Goal: Find specific page/section: Find specific page/section

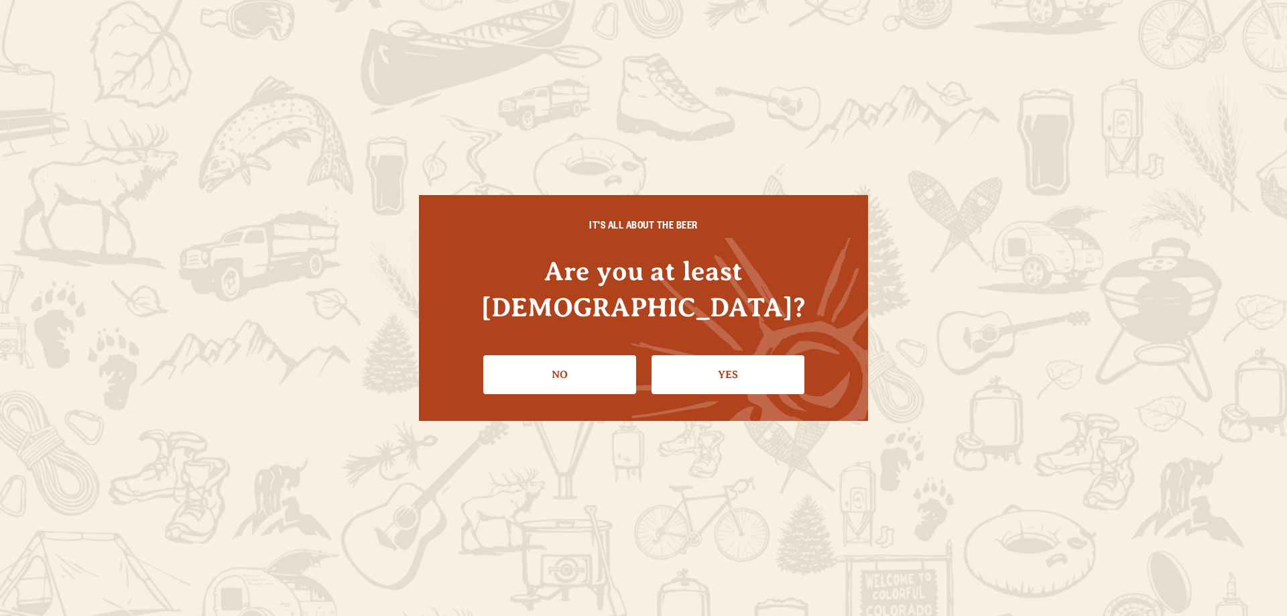
click at [759, 363] on link "Yes" at bounding box center [728, 374] width 153 height 39
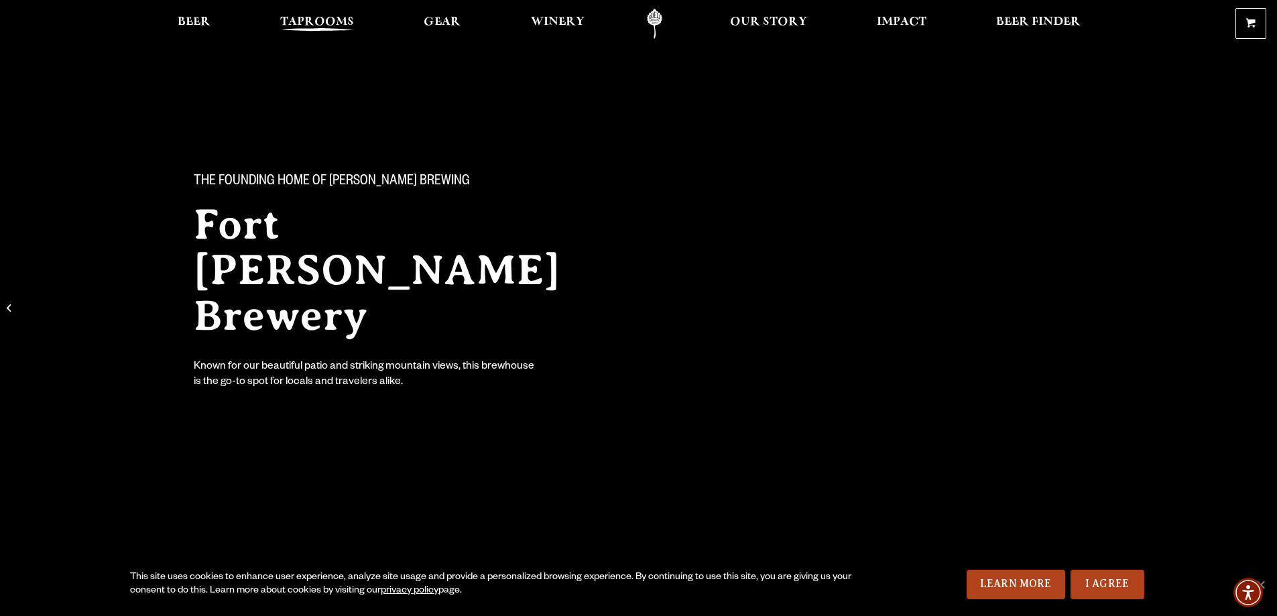
click at [322, 20] on span "Taprooms" at bounding box center [317, 22] width 74 height 11
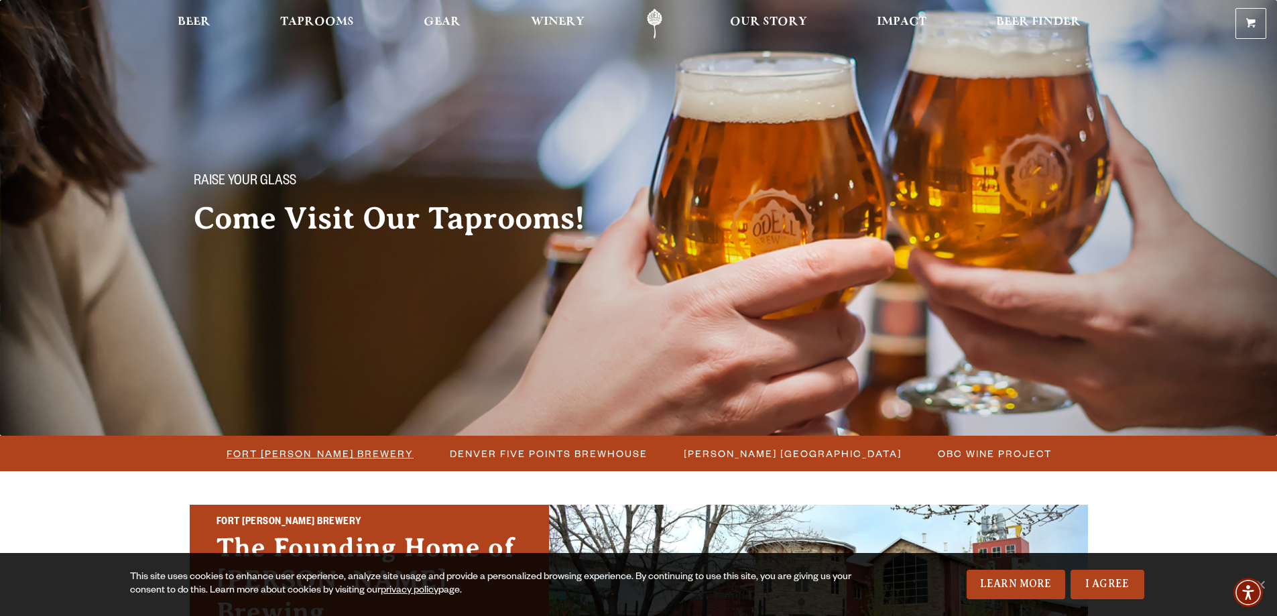
click at [334, 457] on span "Fort [PERSON_NAME] Brewery" at bounding box center [320, 453] width 187 height 19
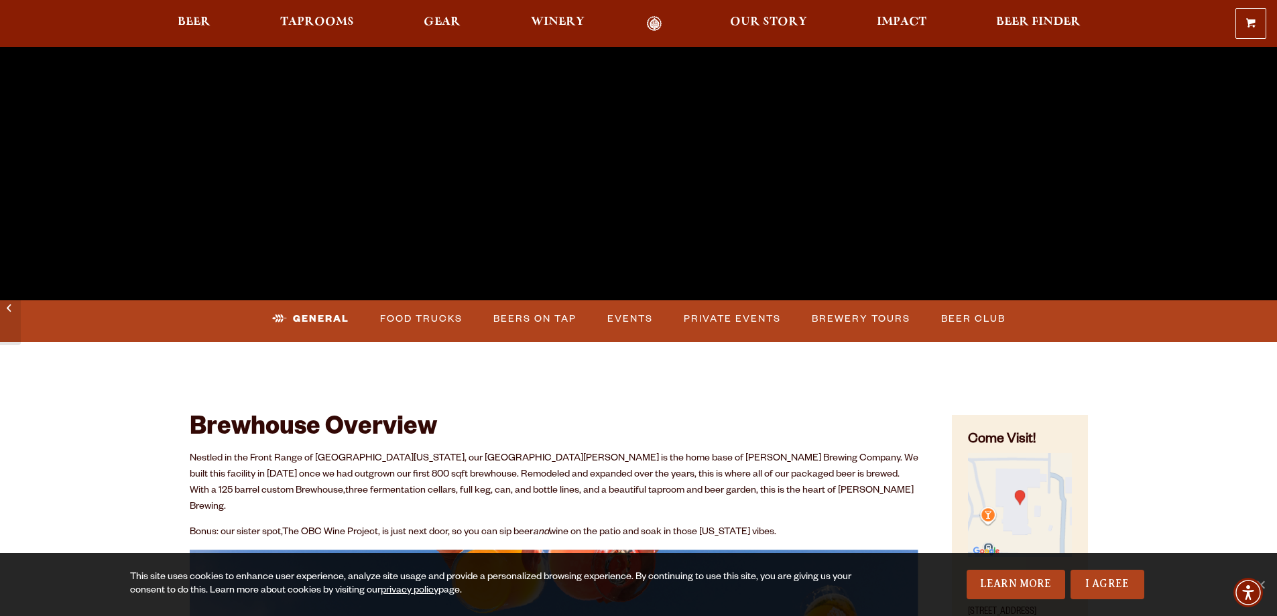
scroll to position [459, 0]
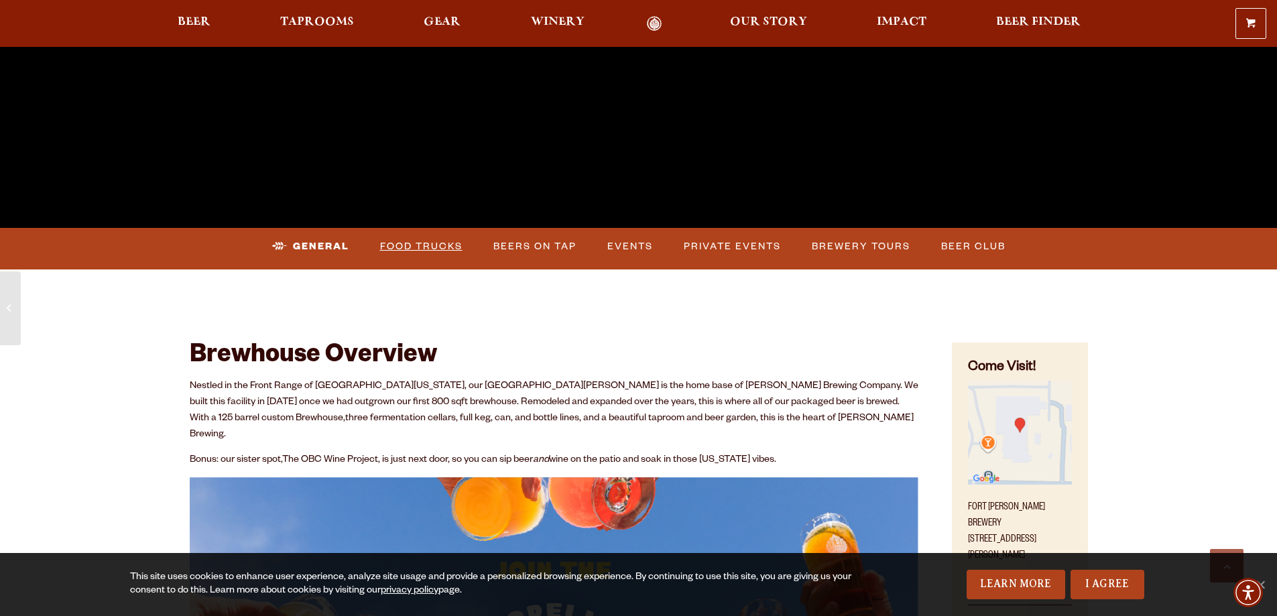
click at [412, 240] on link "Food Trucks" at bounding box center [421, 246] width 93 height 31
click at [410, 244] on link "Food Trucks" at bounding box center [409, 246] width 117 height 31
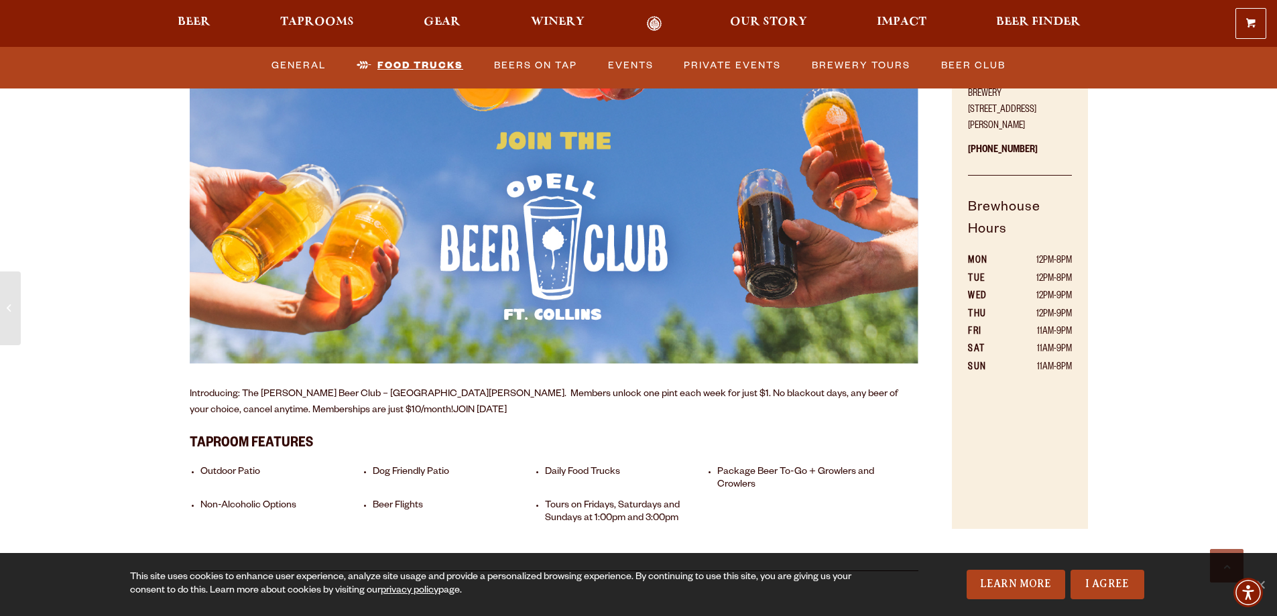
scroll to position [4500, 0]
